Goal: Information Seeking & Learning: Check status

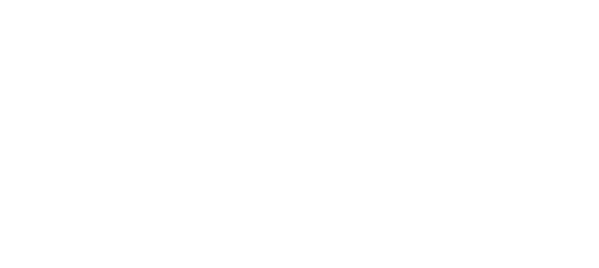
select select "*"
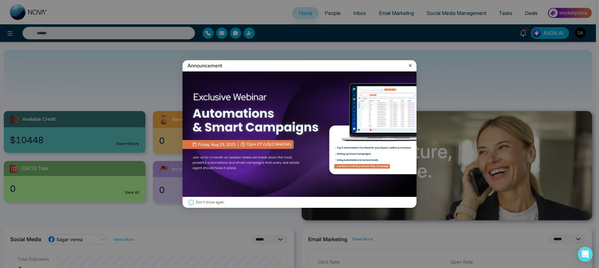
click at [409, 66] on icon at bounding box center [410, 65] width 6 height 6
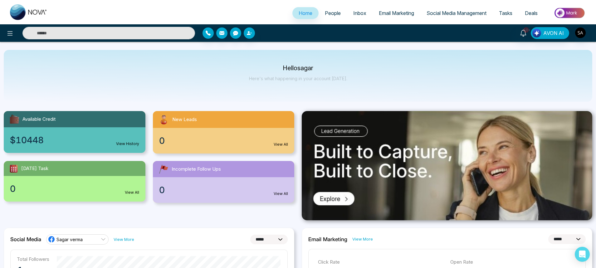
click at [334, 15] on span "People" at bounding box center [333, 13] width 16 height 6
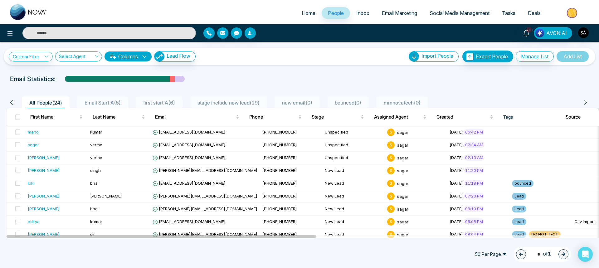
click at [418, 7] on ul "Home People Inbox Email Marketing Social Media Management Tasks Deals" at bounding box center [324, 13] width 541 height 17
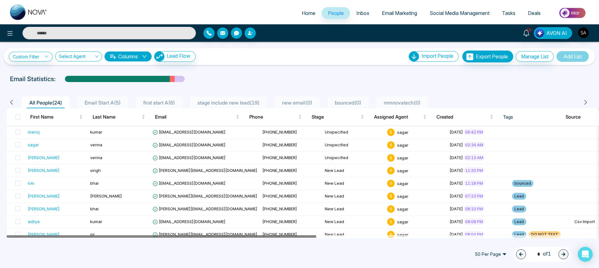
drag, startPoint x: 155, startPoint y: 235, endPoint x: 0, endPoint y: 233, distance: 155.0
click at [0, 233] on div "**********" at bounding box center [299, 140] width 599 height 196
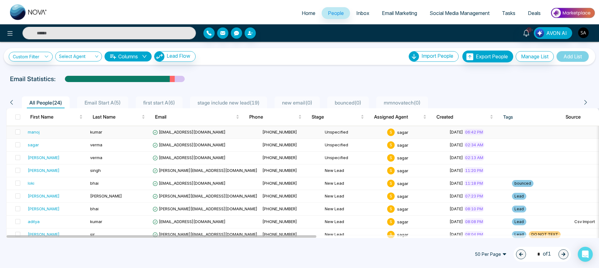
click at [32, 134] on div "manoj" at bounding box center [34, 132] width 12 height 6
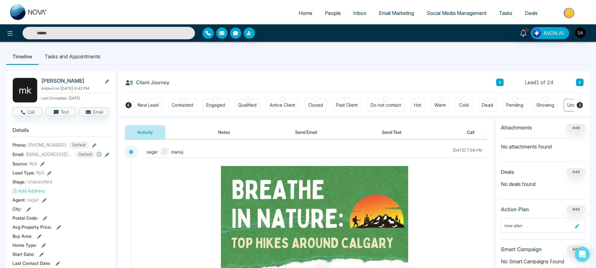
scroll to position [0, 21]
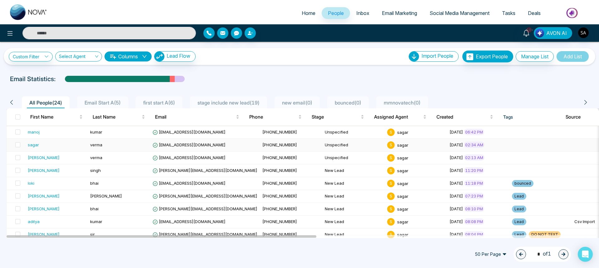
click at [32, 147] on div "sagar" at bounding box center [33, 145] width 11 height 6
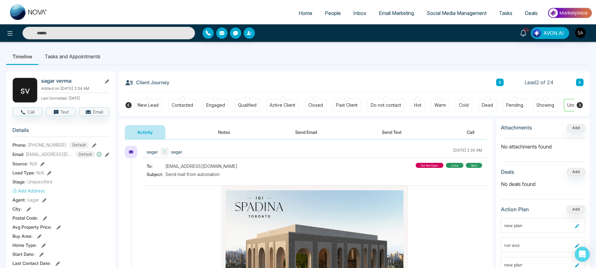
click at [218, 129] on button "Notes" at bounding box center [223, 132] width 37 height 14
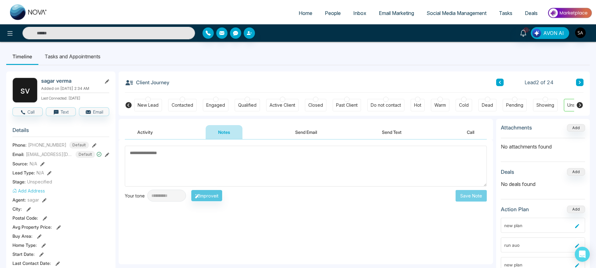
click at [292, 127] on button "Send Email" at bounding box center [305, 132] width 47 height 14
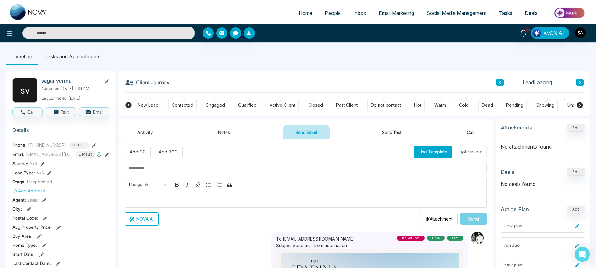
click at [391, 135] on button "Send Text" at bounding box center [391, 132] width 45 height 14
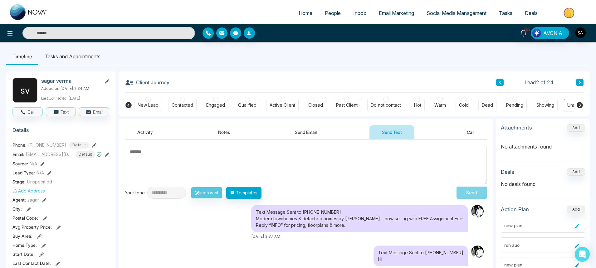
click at [465, 131] on button "Call" at bounding box center [470, 132] width 32 height 14
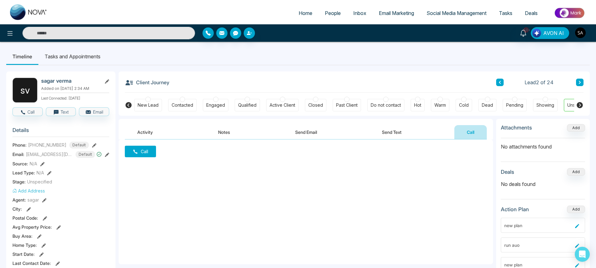
click at [157, 129] on button "Activity" at bounding box center [145, 132] width 41 height 14
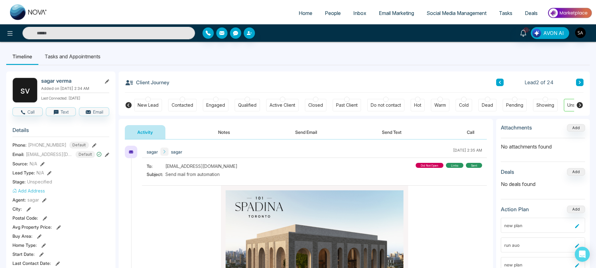
click at [165, 150] on icon at bounding box center [164, 151] width 4 height 4
click at [426, 166] on div "did not open" at bounding box center [429, 165] width 28 height 5
click at [434, 166] on div "did not open" at bounding box center [429, 165] width 28 height 5
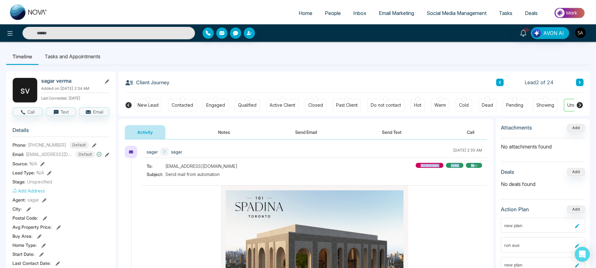
drag, startPoint x: 418, startPoint y: 167, endPoint x: 471, endPoint y: 167, distance: 53.0
click at [471, 167] on div "did not open links sent" at bounding box center [448, 171] width 66 height 16
click at [473, 167] on div "sent" at bounding box center [474, 165] width 16 height 5
click at [582, 105] on icon at bounding box center [579, 105] width 6 height 6
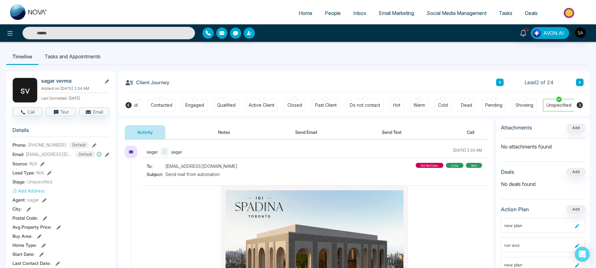
click at [127, 103] on icon at bounding box center [128, 105] width 6 height 6
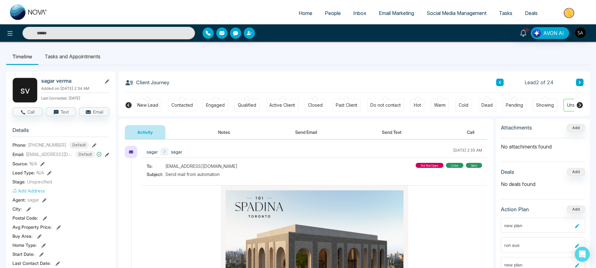
scroll to position [0, 0]
drag, startPoint x: 419, startPoint y: 165, endPoint x: 475, endPoint y: 166, distance: 56.1
click at [475, 166] on div "did not open links sent" at bounding box center [448, 171] width 66 height 16
click at [423, 167] on div "did not open" at bounding box center [429, 165] width 28 height 5
drag, startPoint x: 166, startPoint y: 176, endPoint x: 246, endPoint y: 179, distance: 80.5
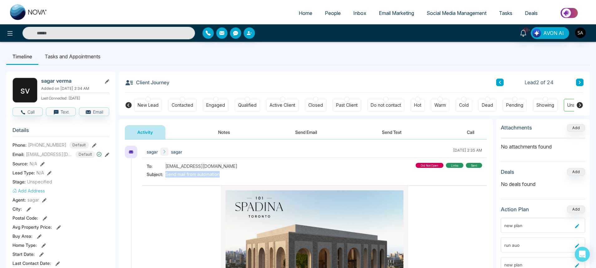
click at [246, 179] on div "To: [EMAIL_ADDRESS][DOMAIN_NAME] Subject: Send mail from automation did not ope…" at bounding box center [314, 171] width 335 height 16
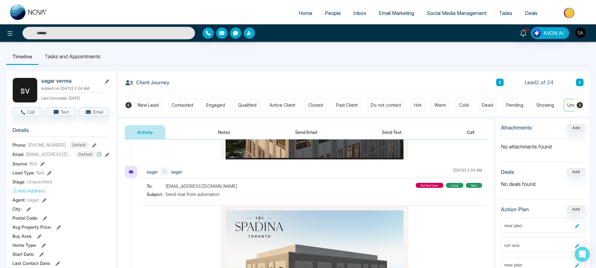
scroll to position [112, 0]
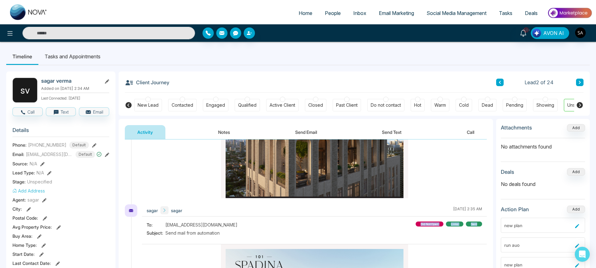
drag, startPoint x: 418, startPoint y: 225, endPoint x: 477, endPoint y: 227, distance: 59.0
click at [477, 227] on div "did not open links sent" at bounding box center [448, 229] width 66 height 16
click at [456, 224] on div "links" at bounding box center [454, 223] width 17 height 5
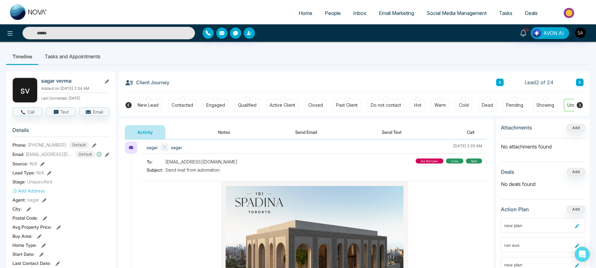
scroll to position [0, 0]
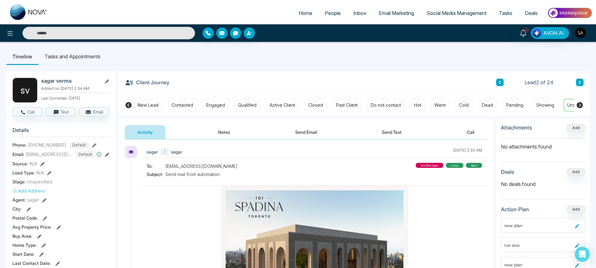
click at [166, 175] on span "Send mail from automation" at bounding box center [192, 174] width 54 height 7
drag, startPoint x: 147, startPoint y: 176, endPoint x: 207, endPoint y: 179, distance: 60.5
click at [222, 176] on div "To: [EMAIL_ADDRESS][DOMAIN_NAME] Subject: Send mail from automation did not ope…" at bounding box center [314, 171] width 335 height 16
click at [192, 169] on span "[EMAIL_ADDRESS][DOMAIN_NAME]" at bounding box center [201, 166] width 72 height 7
drag, startPoint x: 147, startPoint y: 167, endPoint x: 221, endPoint y: 175, distance: 74.1
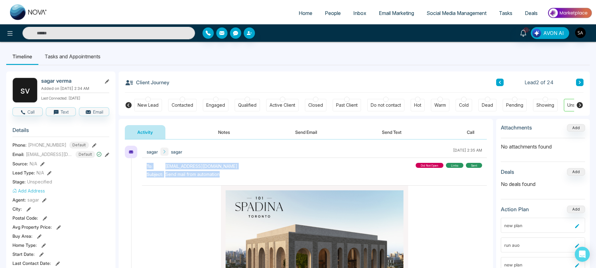
click at [221, 175] on div "To: [EMAIL_ADDRESS][DOMAIN_NAME] Subject: Send mail from automation did not ope…" at bounding box center [314, 171] width 335 height 16
drag, startPoint x: 145, startPoint y: 164, endPoint x: 224, endPoint y: 176, distance: 79.5
click at [224, 176] on div "To: [EMAIL_ADDRESS][DOMAIN_NAME] Subject: Send mail from automation did not ope…" at bounding box center [314, 174] width 345 height 23
click at [221, 175] on div "To: [EMAIL_ADDRESS][DOMAIN_NAME] Subject: Send mail from automation did not ope…" at bounding box center [314, 171] width 335 height 16
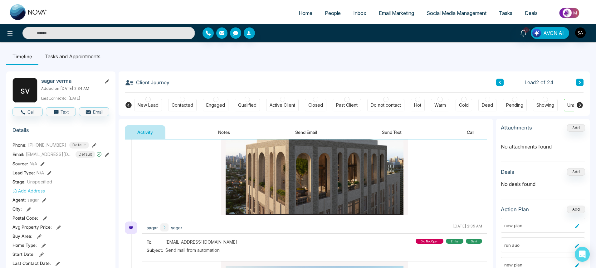
scroll to position [150, 0]
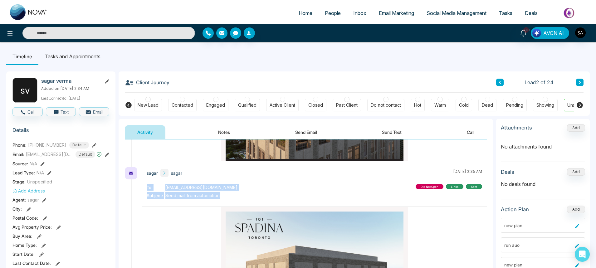
drag, startPoint x: 146, startPoint y: 188, endPoint x: 232, endPoint y: 199, distance: 86.2
click at [232, 199] on div "To: [EMAIL_ADDRESS][DOMAIN_NAME] Subject: Send mail from automation did not ope…" at bounding box center [314, 195] width 345 height 23
click at [229, 199] on div "To: [EMAIL_ADDRESS][DOMAIN_NAME] Subject: Send mail from automation did not ope…" at bounding box center [314, 192] width 335 height 16
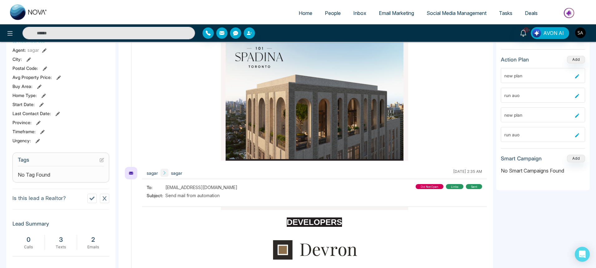
scroll to position [0, 0]
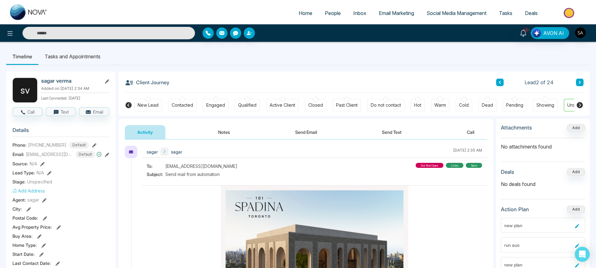
click at [577, 108] on icon at bounding box center [579, 104] width 7 height 7
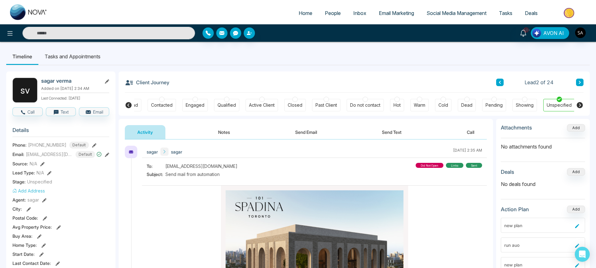
scroll to position [0, 21]
click at [125, 103] on icon at bounding box center [128, 104] width 7 height 7
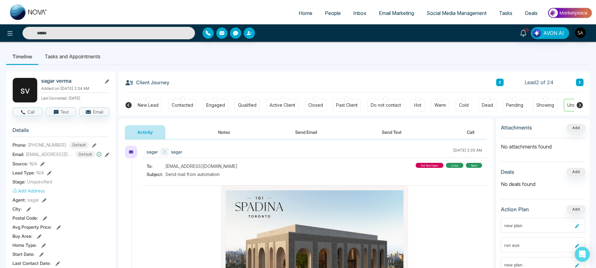
click at [38, 10] on img at bounding box center [28, 12] width 37 height 16
select select "*"
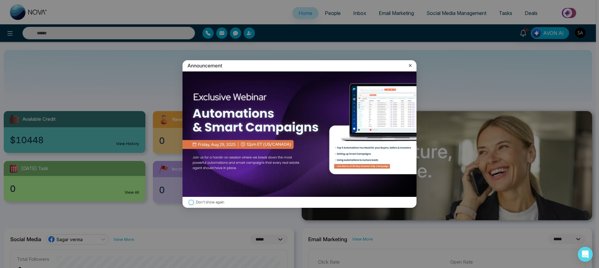
click at [410, 65] on icon at bounding box center [410, 65] width 6 height 6
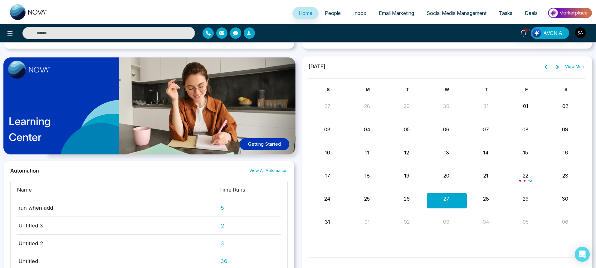
scroll to position [500, 0]
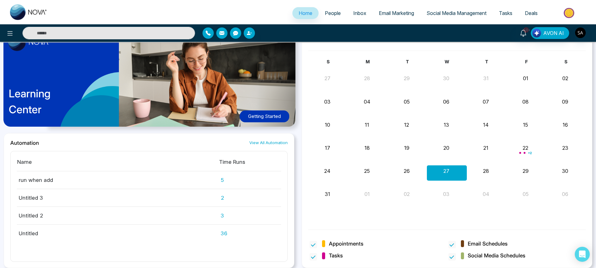
click at [221, 179] on td "5" at bounding box center [250, 180] width 62 height 18
click at [284, 142] on link "View All Automation" at bounding box center [268, 143] width 38 height 6
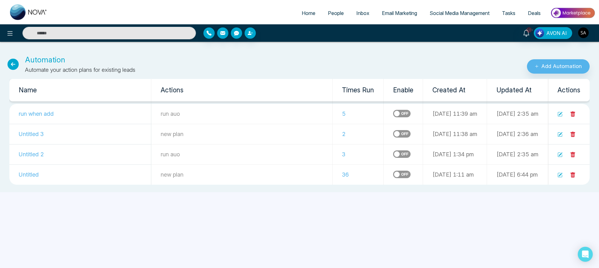
click at [41, 7] on img at bounding box center [28, 12] width 37 height 16
select select "*"
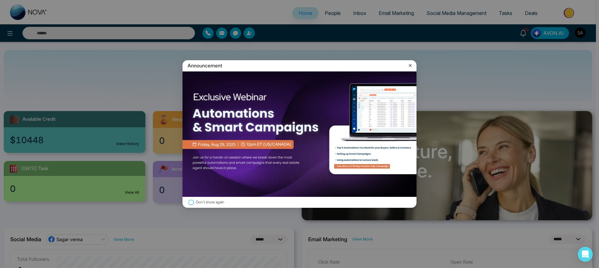
click at [411, 62] on icon at bounding box center [410, 65] width 6 height 6
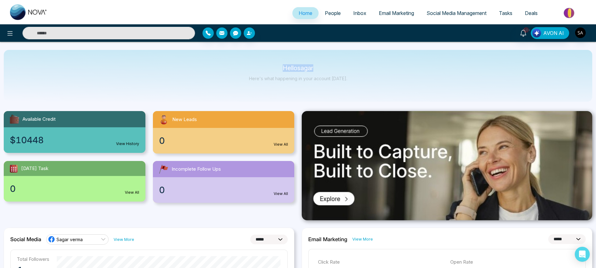
drag, startPoint x: 278, startPoint y: 64, endPoint x: 316, endPoint y: 70, distance: 39.2
click at [316, 70] on div "Hello sagar Here's what happening in your account [DATE]." at bounding box center [298, 76] width 588 height 52
click at [309, 80] on p "Here's what happening in your account [DATE]." at bounding box center [298, 78] width 98 height 5
drag, startPoint x: 253, startPoint y: 80, endPoint x: 393, endPoint y: 84, distance: 139.8
click at [393, 84] on div "Hello sagar Here's what happening in your account [DATE]." at bounding box center [298, 76] width 588 height 52
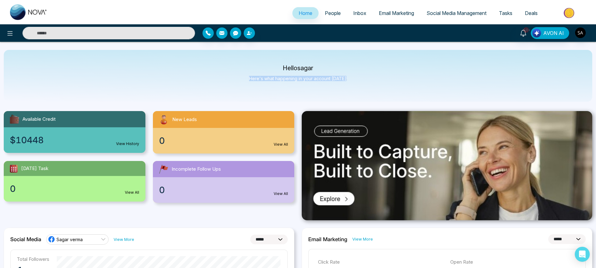
click at [356, 89] on div "Hello sagar Here's what happening in your account [DATE]." at bounding box center [298, 76] width 588 height 52
drag, startPoint x: 250, startPoint y: 80, endPoint x: 373, endPoint y: 90, distance: 123.2
click at [373, 90] on div "Hello sagar Here's what happening in your account [DATE]." at bounding box center [298, 76] width 588 height 52
click at [344, 81] on div "Hello sagar Here's what happening in your account [DATE]." at bounding box center [298, 75] width 98 height 21
drag, startPoint x: 251, startPoint y: 79, endPoint x: 358, endPoint y: 85, distance: 106.5
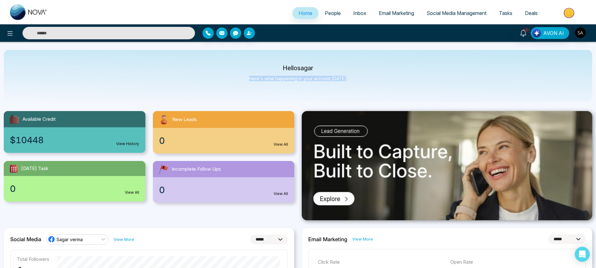
click at [358, 85] on div "Hello sagar Here's what happening in your account [DATE]." at bounding box center [298, 76] width 588 height 52
click at [286, 67] on p "Hello sagar" at bounding box center [298, 67] width 98 height 5
drag, startPoint x: 280, startPoint y: 66, endPoint x: 335, endPoint y: 84, distance: 58.0
click at [335, 84] on div "Hello sagar Here's what happening in your account [DATE]." at bounding box center [298, 75] width 98 height 21
click at [287, 65] on p "Hello sagar" at bounding box center [298, 67] width 98 height 5
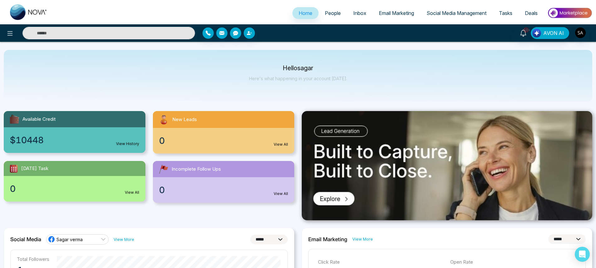
click at [151, 63] on div "Hello sagar Here's what happening in your account [DATE]." at bounding box center [298, 76] width 588 height 52
click at [33, 11] on img at bounding box center [28, 12] width 37 height 16
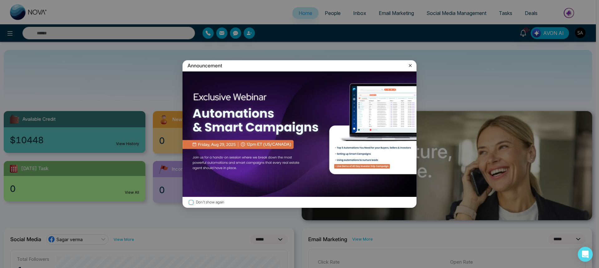
click at [409, 66] on icon at bounding box center [410, 65] width 6 height 6
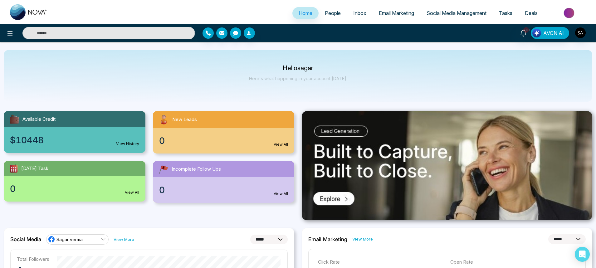
click at [325, 10] on span "People" at bounding box center [333, 13] width 16 height 6
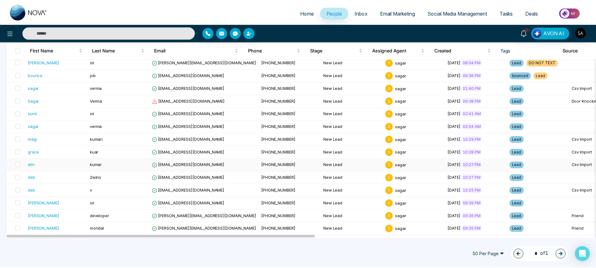
scroll to position [198, 0]
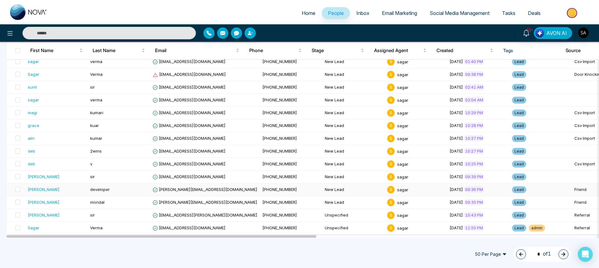
click at [36, 188] on div "[PERSON_NAME]" at bounding box center [44, 189] width 32 height 6
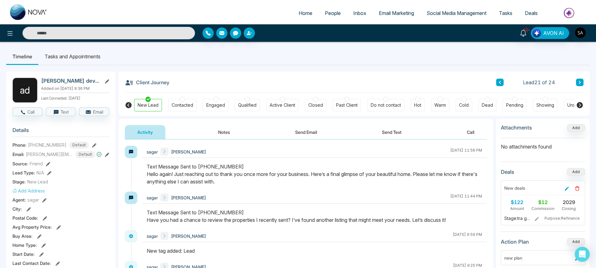
click at [222, 136] on button "Notes" at bounding box center [223, 132] width 37 height 14
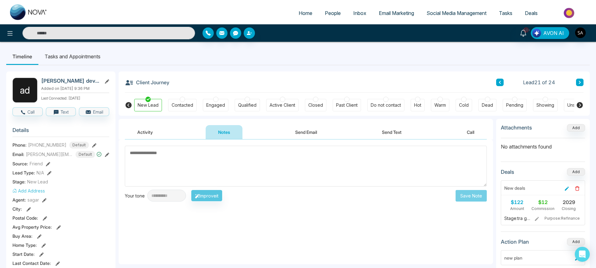
click at [142, 134] on button "Activity" at bounding box center [145, 132] width 41 height 14
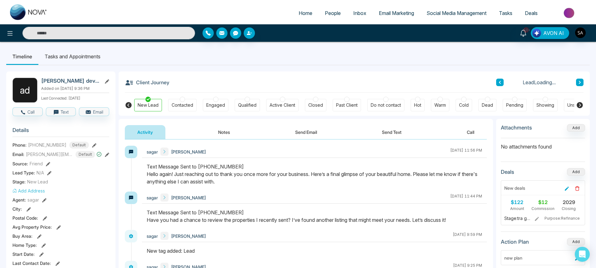
click at [225, 135] on button "Notes" at bounding box center [223, 132] width 37 height 14
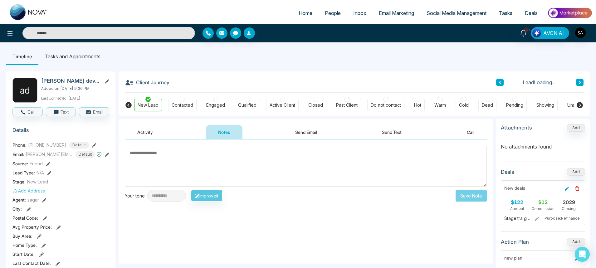
click at [279, 136] on div "Activity Notes Send Email Send Text Call" at bounding box center [306, 132] width 362 height 14
click at [292, 134] on button "Send Email" at bounding box center [305, 132] width 47 height 14
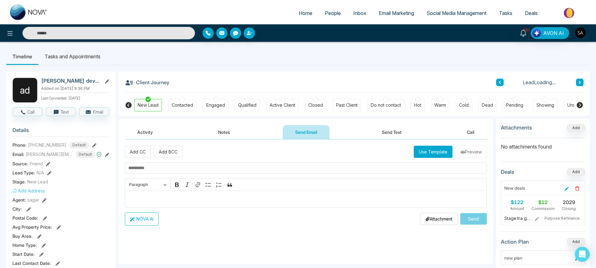
click at [390, 133] on button "Send Text" at bounding box center [391, 132] width 45 height 14
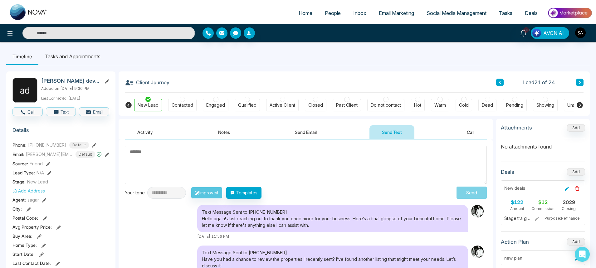
click at [458, 134] on button "Call" at bounding box center [470, 132] width 32 height 14
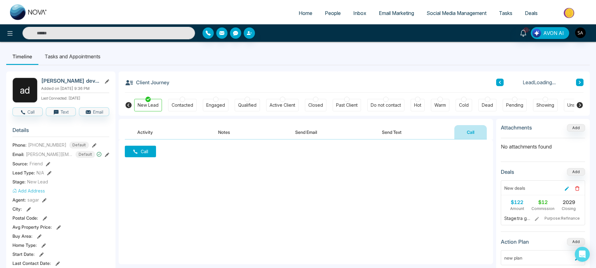
click at [146, 136] on button "Activity" at bounding box center [145, 132] width 41 height 14
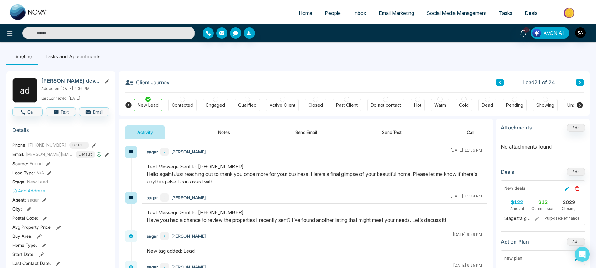
click at [234, 132] on button "Notes" at bounding box center [223, 132] width 37 height 14
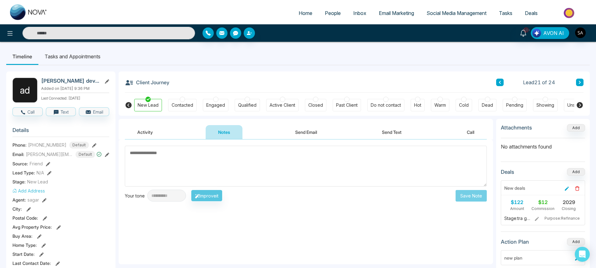
click at [159, 135] on button "Activity" at bounding box center [145, 132] width 41 height 14
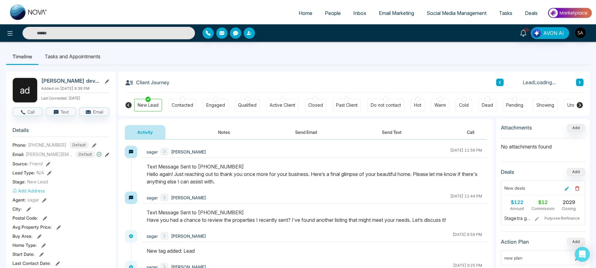
click at [299, 133] on button "Send Email" at bounding box center [305, 132] width 47 height 14
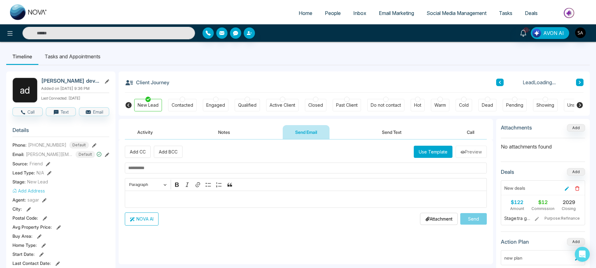
click at [224, 133] on button "Notes" at bounding box center [223, 132] width 37 height 14
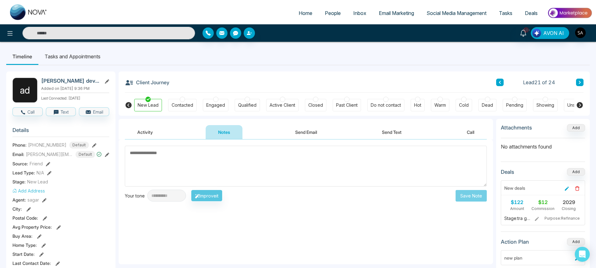
click at [159, 134] on button "Activity" at bounding box center [145, 132] width 41 height 14
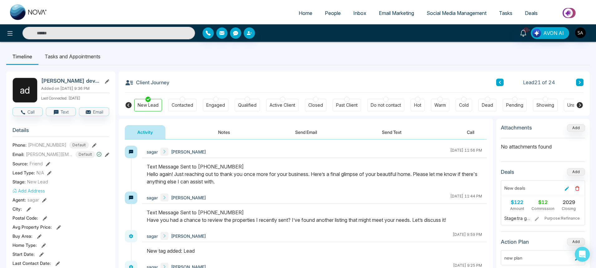
click at [228, 128] on button "Notes" at bounding box center [223, 132] width 37 height 14
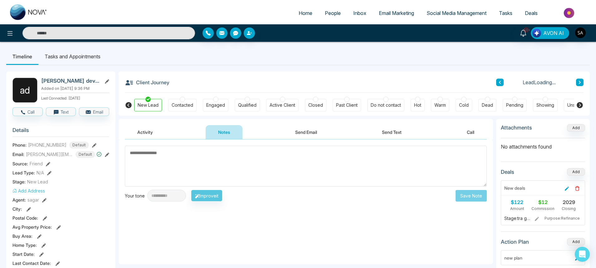
click at [307, 132] on button "Send Email" at bounding box center [305, 132] width 47 height 14
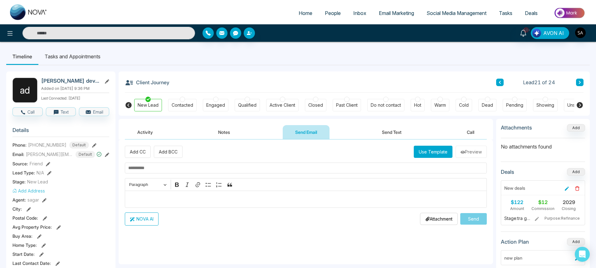
click at [391, 134] on button "Send Text" at bounding box center [391, 132] width 45 height 14
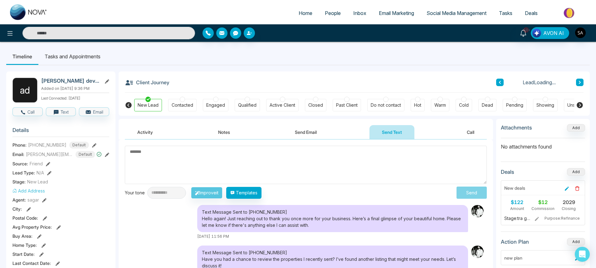
click at [465, 132] on button "Call" at bounding box center [470, 132] width 32 height 14
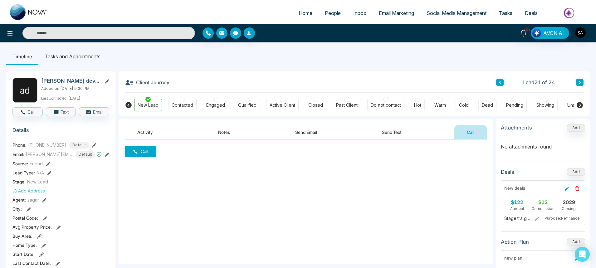
click at [395, 135] on button "Send Text" at bounding box center [391, 132] width 45 height 14
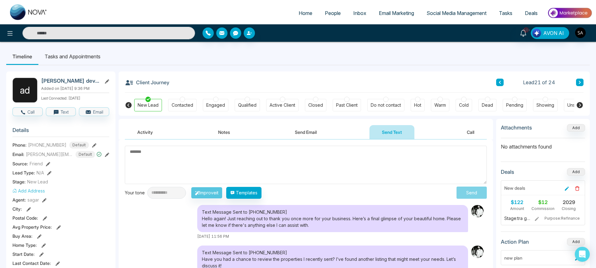
click at [318, 132] on button "Send Email" at bounding box center [305, 132] width 47 height 14
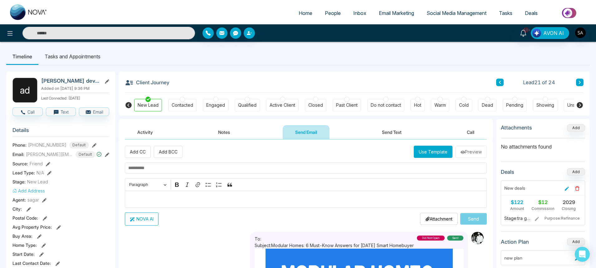
click at [231, 132] on button "Notes" at bounding box center [223, 132] width 37 height 14
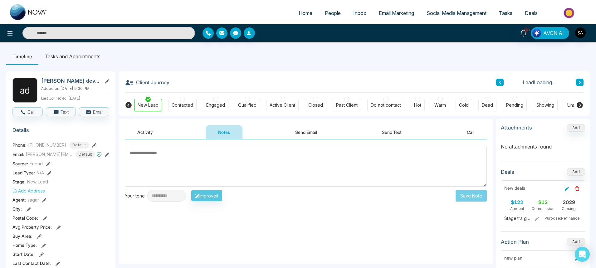
click at [145, 131] on button "Activity" at bounding box center [145, 132] width 41 height 14
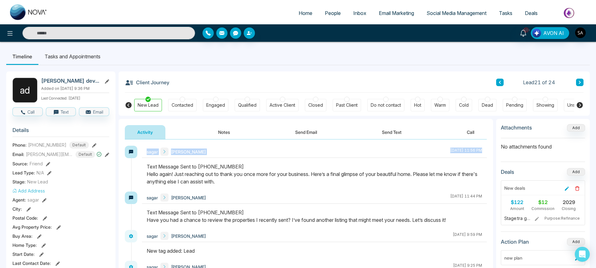
drag, startPoint x: 147, startPoint y: 153, endPoint x: 282, endPoint y: 187, distance: 138.9
click at [282, 187] on div "[PERSON_NAME] [DATE] 11:56 PM" at bounding box center [314, 169] width 345 height 46
click at [282, 187] on div at bounding box center [314, 177] width 345 height 29
drag, startPoint x: 147, startPoint y: 150, endPoint x: 245, endPoint y: 183, distance: 103.2
click at [245, 183] on div "[PERSON_NAME] [DATE] 11:56 PM" at bounding box center [314, 169] width 345 height 46
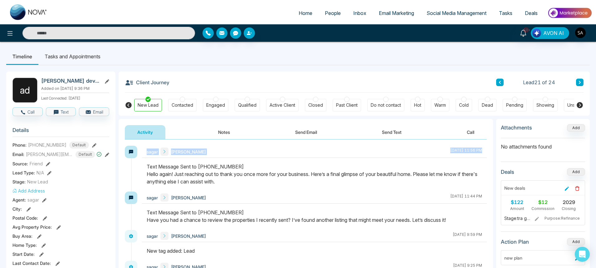
click at [245, 184] on div "Text Message Sent to [PHONE_NUMBER] Hello again! Just reaching out to thank you…" at bounding box center [314, 174] width 335 height 22
drag, startPoint x: 145, startPoint y: 165, endPoint x: 230, endPoint y: 187, distance: 87.3
click at [230, 187] on div at bounding box center [314, 177] width 345 height 29
click at [233, 185] on div "Text Message Sent to [PHONE_NUMBER] Hello again! Just reaching out to thank you…" at bounding box center [314, 174] width 335 height 22
drag, startPoint x: 237, startPoint y: 183, endPoint x: 139, endPoint y: 166, distance: 99.8
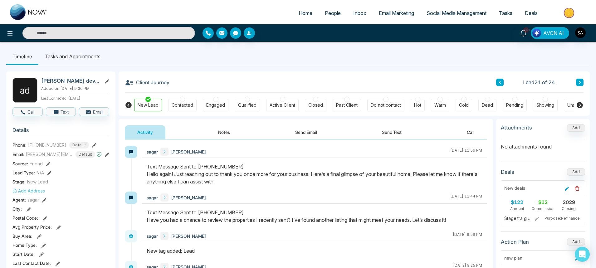
click at [139, 166] on div "[PERSON_NAME] [DATE] 11:56 PM" at bounding box center [306, 169] width 362 height 46
click at [176, 187] on div at bounding box center [314, 177] width 345 height 29
drag, startPoint x: 147, startPoint y: 167, endPoint x: 240, endPoint y: 169, distance: 92.9
click at [240, 169] on div "Text Message Sent to [PHONE_NUMBER] Hello again! Just reaching out to thank you…" at bounding box center [314, 174] width 335 height 22
click at [241, 168] on div "Text Message Sent to [PHONE_NUMBER] Hello again! Just reaching out to thank you…" at bounding box center [314, 174] width 335 height 22
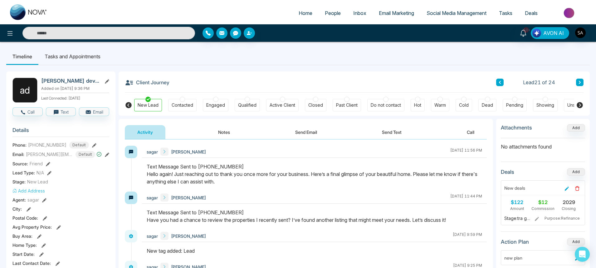
drag, startPoint x: 147, startPoint y: 173, endPoint x: 224, endPoint y: 186, distance: 78.8
click at [224, 186] on div at bounding box center [314, 177] width 345 height 29
click at [229, 184] on div "Text Message Sent to [PHONE_NUMBER] Hello again! Just reaching out to thank you…" at bounding box center [314, 174] width 335 height 22
